Goal: Check status: Check status

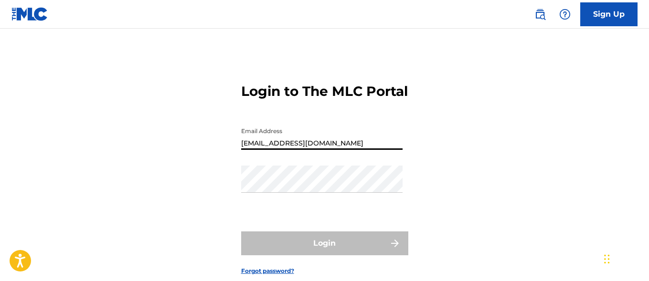
type input "[EMAIL_ADDRESS][DOMAIN_NAME]"
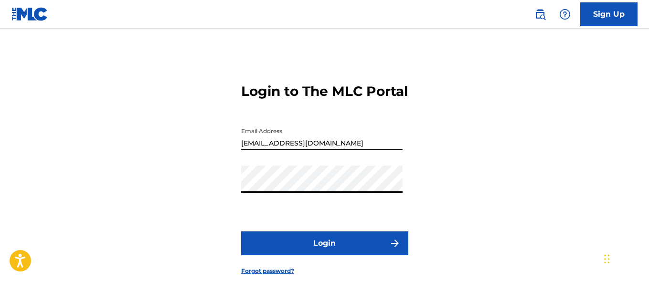
click at [324, 255] on button "Login" at bounding box center [324, 243] width 167 height 24
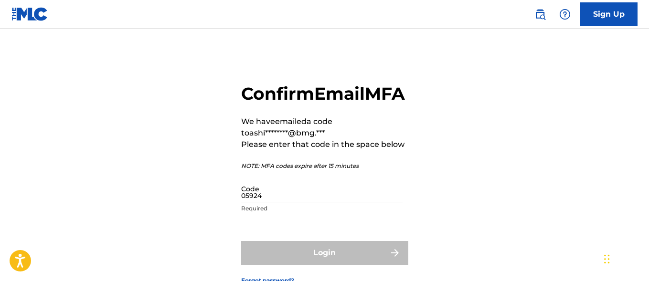
type input "059242"
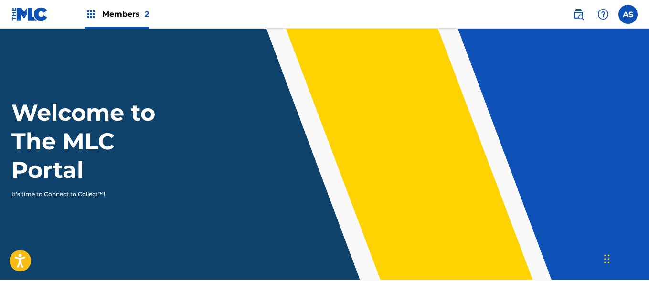
click at [91, 14] on img at bounding box center [90, 14] width 11 height 11
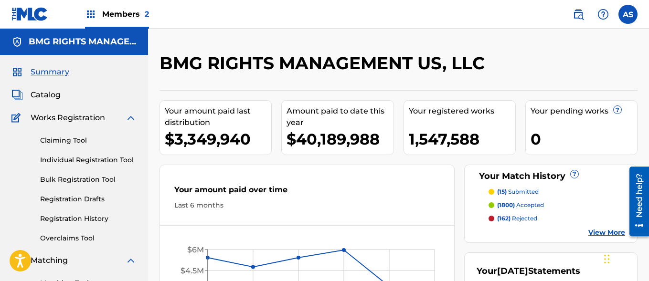
scroll to position [207, 0]
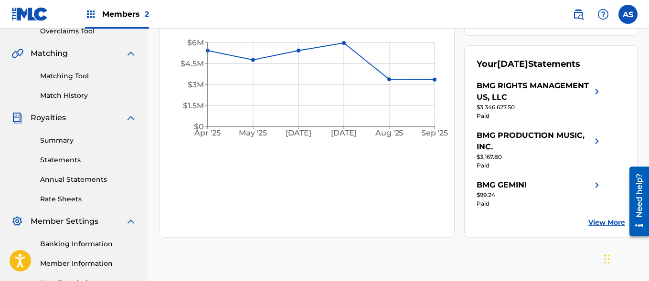
click at [88, 140] on link "Summary" at bounding box center [88, 141] width 96 height 10
